Goal: Check status: Check status

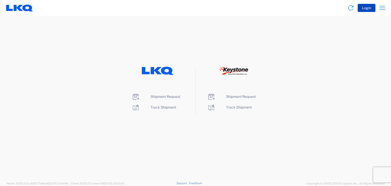
click at [367, 6] on button "Login" at bounding box center [366, 8] width 18 height 8
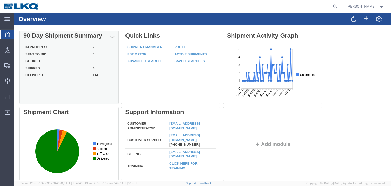
click at [46, 41] on div "In Progress 2 Sent To Bid 0 Booked 3 Shipped 4 Delivered 114" at bounding box center [68, 72] width 99 height 63
click at [61, 36] on div "90 Day Shipment Summary" at bounding box center [68, 35] width 91 height 7
click at [67, 76] on td "Delivered" at bounding box center [56, 75] width 67 height 6
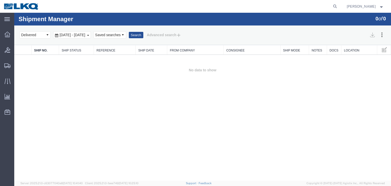
click at [91, 36] on div "[DATE] - [DATE]" at bounding box center [72, 34] width 38 height 7
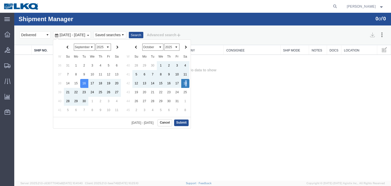
drag, startPoint x: 186, startPoint y: 83, endPoint x: 186, endPoint y: 81, distance: 2.6
click at [180, 120] on button "Submit" at bounding box center [181, 122] width 15 height 6
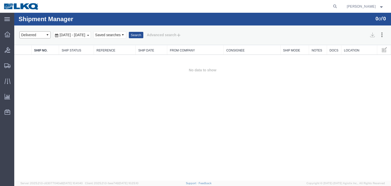
click at [47, 35] on select "Select status Active All Shipments Approved Booked Canceled Delivered Denied Ne…" at bounding box center [34, 34] width 31 height 7
select select "ALL"
click at [19, 31] on select "Select status Active All Shipments Approved Booked Canceled Delivered Denied Ne…" at bounding box center [34, 34] width 31 height 7
click at [143, 36] on button "Search" at bounding box center [136, 35] width 15 height 7
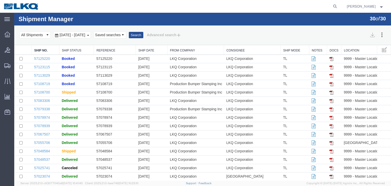
click at [183, 51] on link "From Company" at bounding box center [195, 50] width 51 height 4
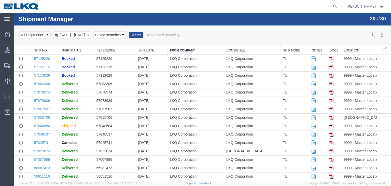
click at [181, 48] on th "From Company" at bounding box center [195, 49] width 56 height 9
click at [178, 50] on link "From Company" at bounding box center [195, 50] width 51 height 4
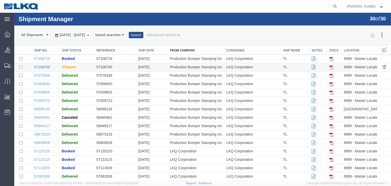
click at [41, 67] on link "57108700" at bounding box center [42, 67] width 16 height 4
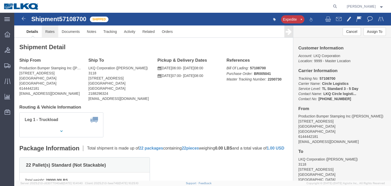
click link "Rates"
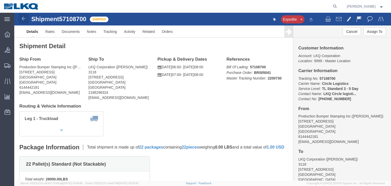
click link
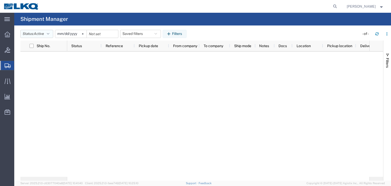
click at [49, 33] on icon "button" at bounding box center [48, 34] width 3 height 4
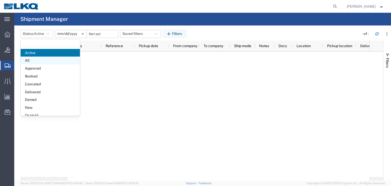
click at [31, 60] on span "All" at bounding box center [50, 60] width 59 height 8
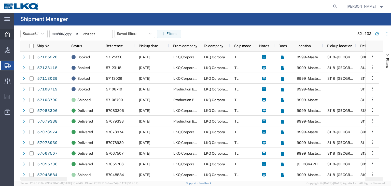
click at [10, 35] on icon at bounding box center [8, 35] width 6 height 6
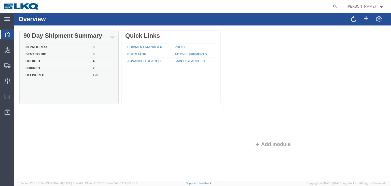
click at [63, 66] on td "Shipped" at bounding box center [56, 68] width 67 height 7
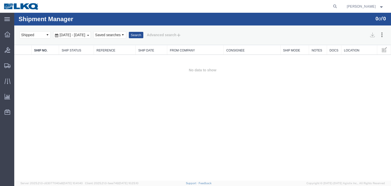
click at [91, 35] on div "[DATE] - [DATE]" at bounding box center [72, 34] width 38 height 7
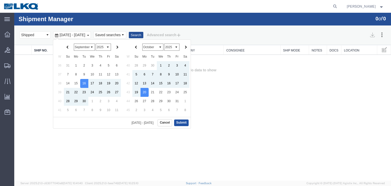
click at [183, 122] on button "Submit" at bounding box center [181, 122] width 15 height 6
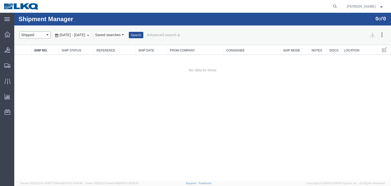
click at [46, 34] on select "Select status Active All Shipments Approved Booked Canceled Delivered Denied Ne…" at bounding box center [34, 34] width 31 height 7
select select "RECENTACTIVE"
click at [19, 31] on select "Select status Active All Shipments Approved Booked Canceled Delivered Denied Ne…" at bounding box center [34, 34] width 31 height 7
click at [143, 36] on button "Search" at bounding box center [136, 35] width 15 height 7
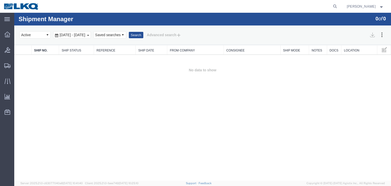
click at [86, 35] on span "[DATE] - [DATE]" at bounding box center [72, 35] width 28 height 4
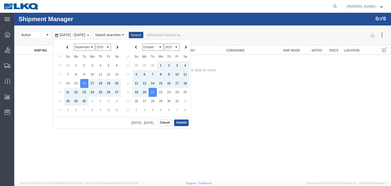
click at [180, 123] on button "Submit" at bounding box center [181, 122] width 15 height 6
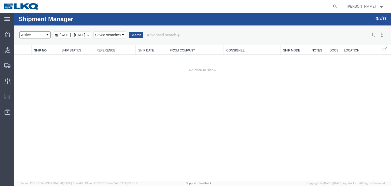
click at [48, 34] on select "Select status Active All Shipments Approved Booked Canceled Delivered Denied Ne…" at bounding box center [34, 34] width 31 height 7
select select "ALL"
click at [19, 31] on select "Select status Active All Shipments Approved Booked Canceled Delivered Denied Ne…" at bounding box center [34, 34] width 31 height 7
click at [143, 36] on button "Search" at bounding box center [136, 35] width 15 height 7
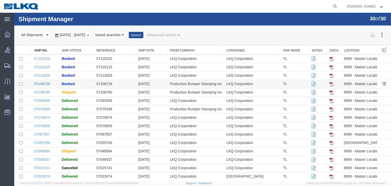
click at [44, 83] on link "57108719" at bounding box center [42, 84] width 16 height 4
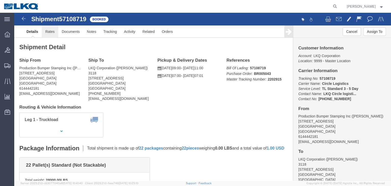
click link "Rates"
